Goal: Find contact information: Find contact information

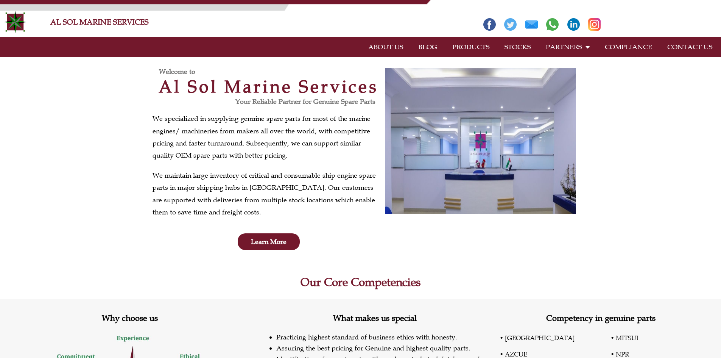
click at [467, 49] on link "PRODUCTS" at bounding box center [471, 46] width 52 height 17
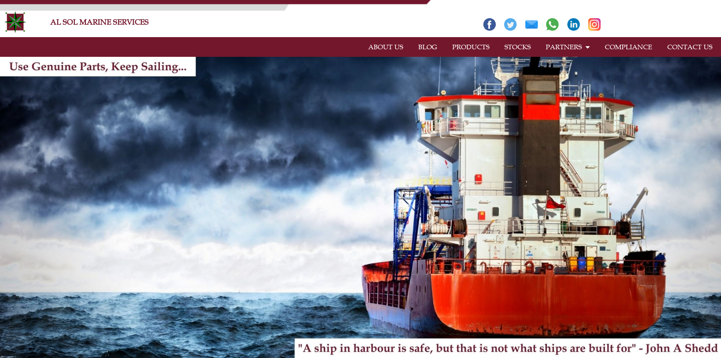
click at [682, 47] on link "CONTACT US" at bounding box center [690, 46] width 60 height 17
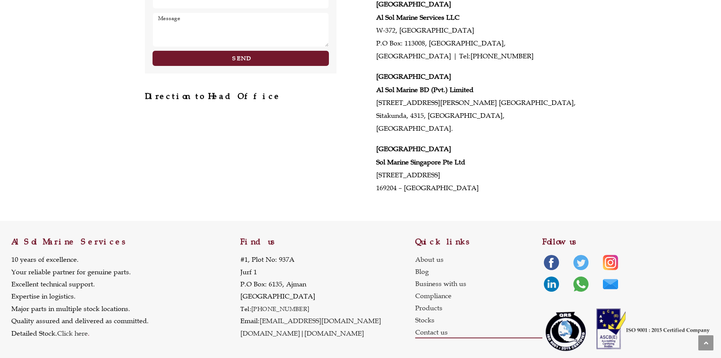
scroll to position [353, 0]
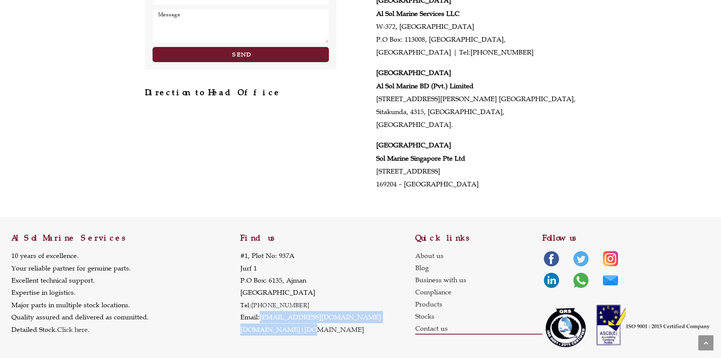
drag, startPoint x: 336, startPoint y: 306, endPoint x: 305, endPoint y: 312, distance: 30.9
click at [305, 312] on p "#1, Plot No: 937A Jurf 1 P.O Box: 6135, Ajman United Arab Emirates Tel: +971 6 …" at bounding box center [310, 293] width 141 height 86
click at [355, 322] on div "Find us #1, Plot No: 937A Jurf 1 P.O Box: 6135, Ajman United Arab Emirates Tel:…" at bounding box center [327, 285] width 175 height 137
drag, startPoint x: 342, startPoint y: 308, endPoint x: 262, endPoint y: 305, distance: 80.0
click at [262, 305] on p "#1, Plot No: 937A Jurf 1 P.O Box: 6135, Ajman United Arab Emirates Tel: +971 6 …" at bounding box center [310, 293] width 141 height 86
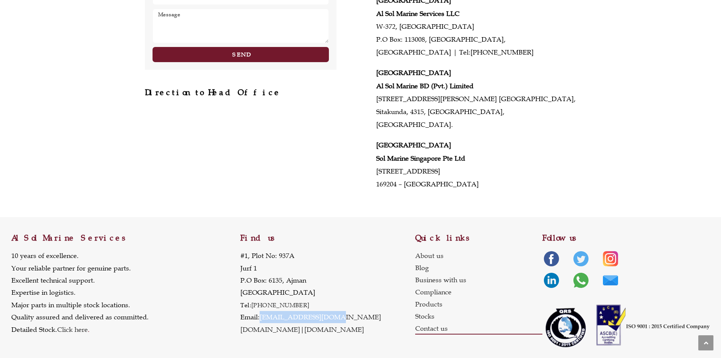
copy link "[EMAIL_ADDRESS][DOMAIN_NAME]"
click at [436, 322] on link "Contact us" at bounding box center [479, 328] width 128 height 12
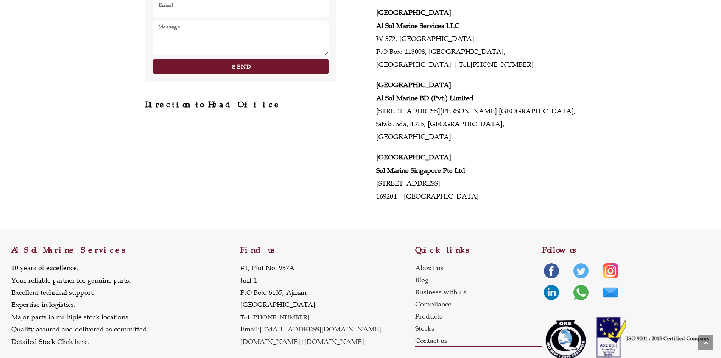
scroll to position [353, 0]
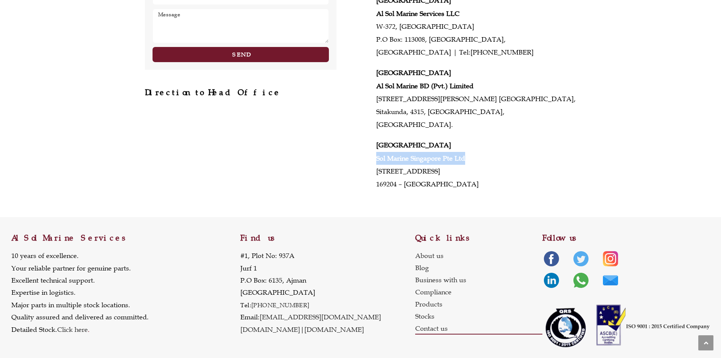
drag, startPoint x: 376, startPoint y: 145, endPoint x: 477, endPoint y: 149, distance: 100.8
click at [477, 149] on div "HEAD OFFICE & MAIN WAREHOUSE Al Sol Marine Services #1, Plot No: 937A, Jurf 1 P…" at bounding box center [470, 63] width 211 height 256
copy strong "Sol Marine Singapore Pte Ltd"
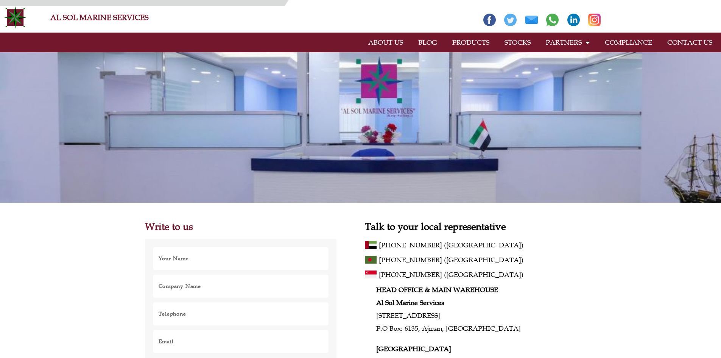
scroll to position [0, 0]
